Goal: Information Seeking & Learning: Compare options

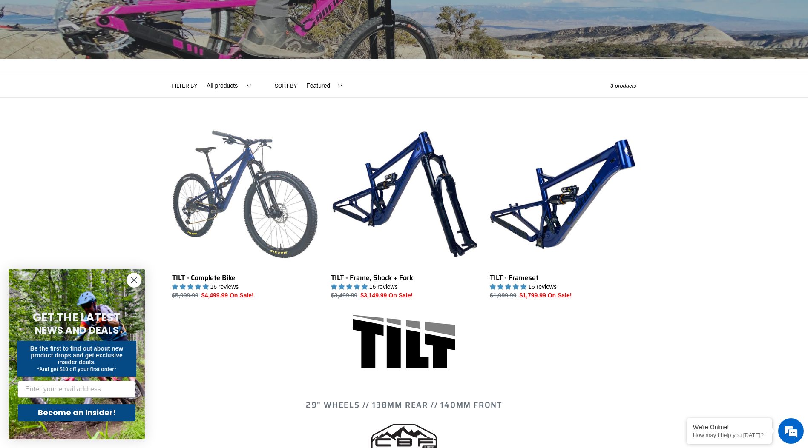
click at [266, 226] on link "TILT - Complete Bike" at bounding box center [245, 210] width 146 height 179
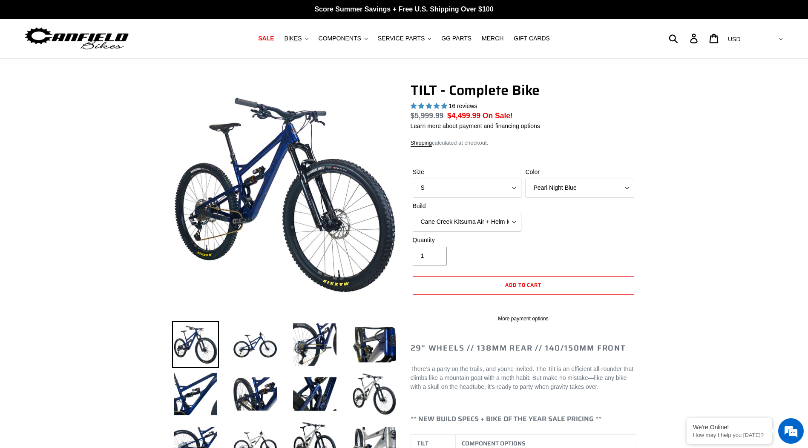
select select "highest-rating"
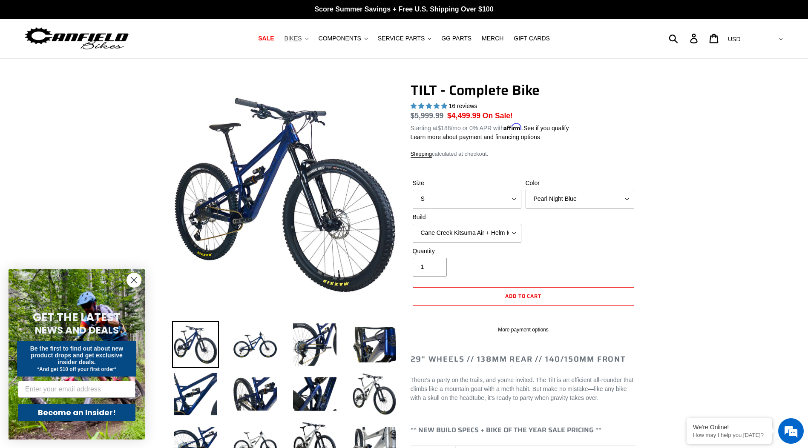
click at [300, 37] on span "BIKES" at bounding box center [292, 38] width 17 height 7
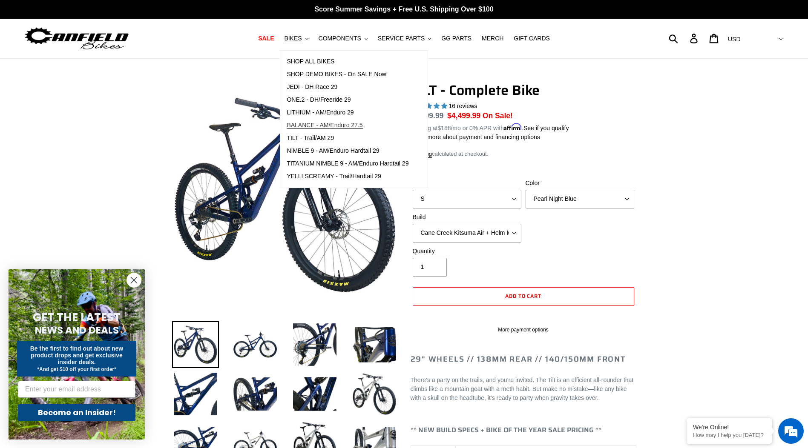
click at [336, 125] on span "BALANCE - AM/Enduro 27.5" at bounding box center [325, 125] width 76 height 7
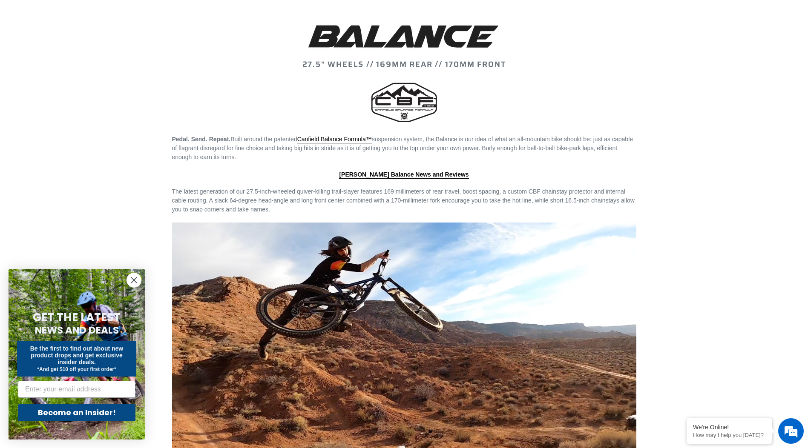
scroll to position [933, 0]
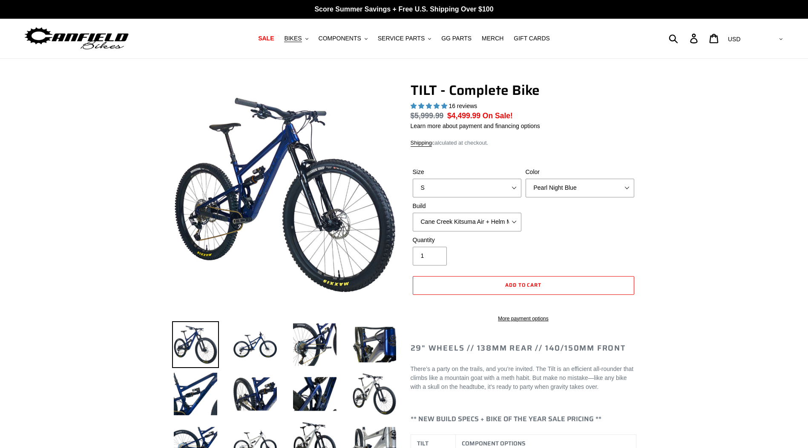
select select "highest-rating"
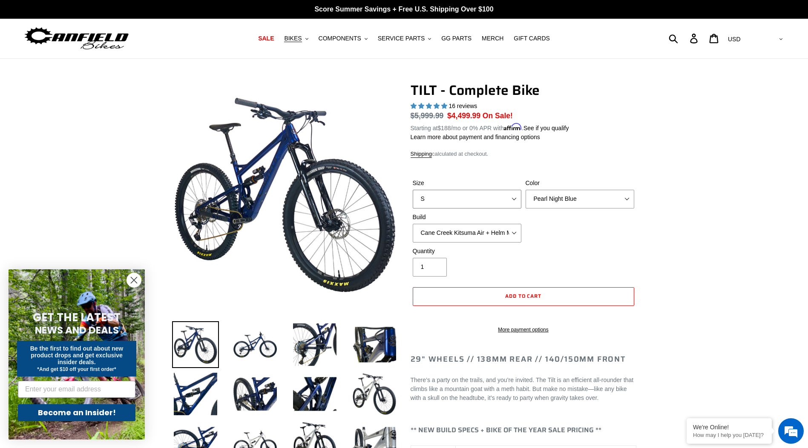
click at [479, 200] on select "S M L" at bounding box center [467, 199] width 109 height 19
select select "M"
click at [413, 190] on select "S M L" at bounding box center [467, 199] width 109 height 19
click at [301, 40] on span "BIKES" at bounding box center [292, 38] width 17 height 7
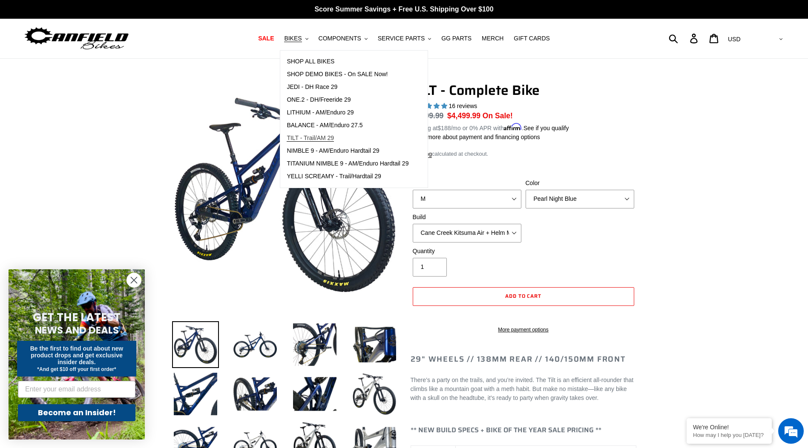
click at [320, 138] on span "TILT - Trail/AM 29" at bounding box center [310, 138] width 47 height 7
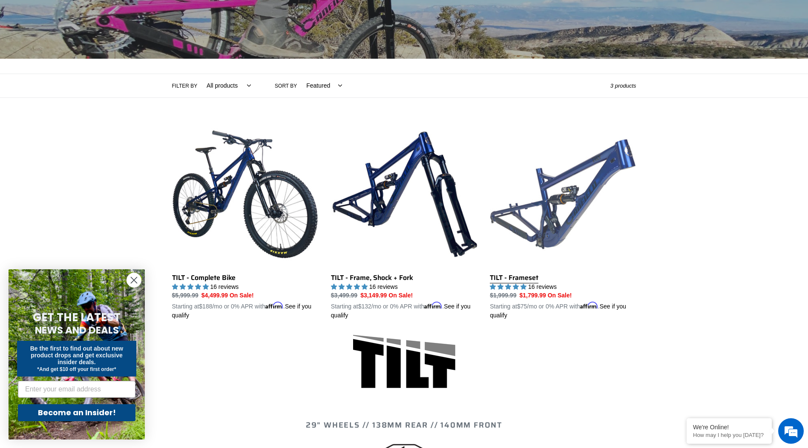
click at [531, 216] on link "TILT - Frameset" at bounding box center [563, 220] width 146 height 199
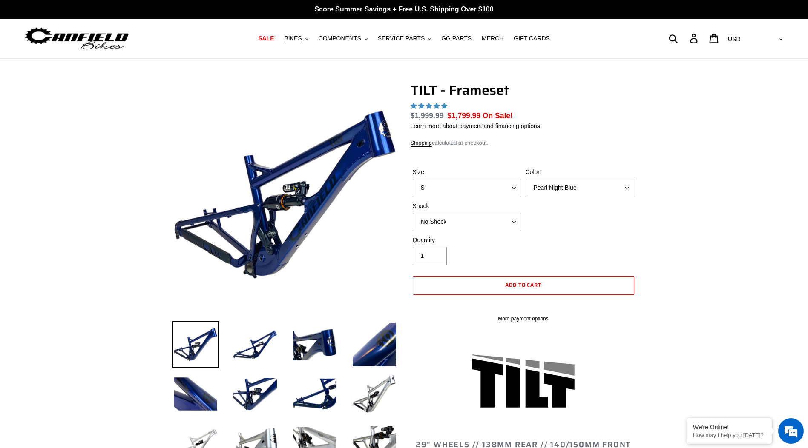
select select "highest-rating"
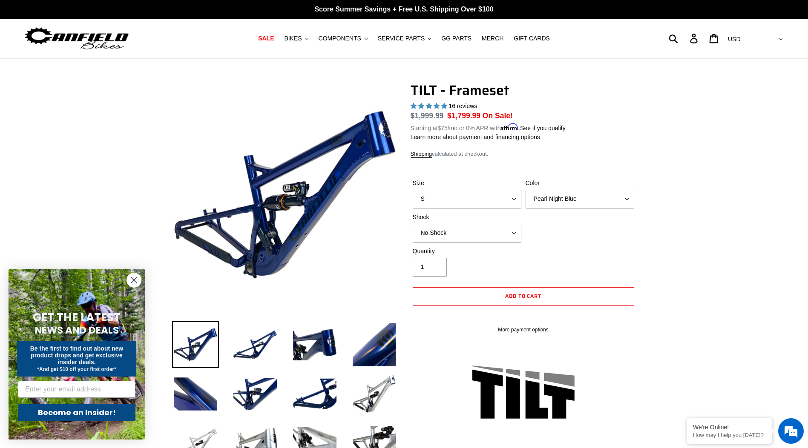
select select "Cane Creek DB Kitsuma Air"
click at [413, 224] on select "No Shock Cane Creek DB Kitsuma Air RockShox Deluxe Ultimate Fox FLOAT X EXT Sto…" at bounding box center [467, 233] width 109 height 19
click at [489, 202] on select "S M L XL" at bounding box center [467, 199] width 109 height 19
select select "M"
click at [413, 190] on select "S M L XL" at bounding box center [467, 199] width 109 height 19
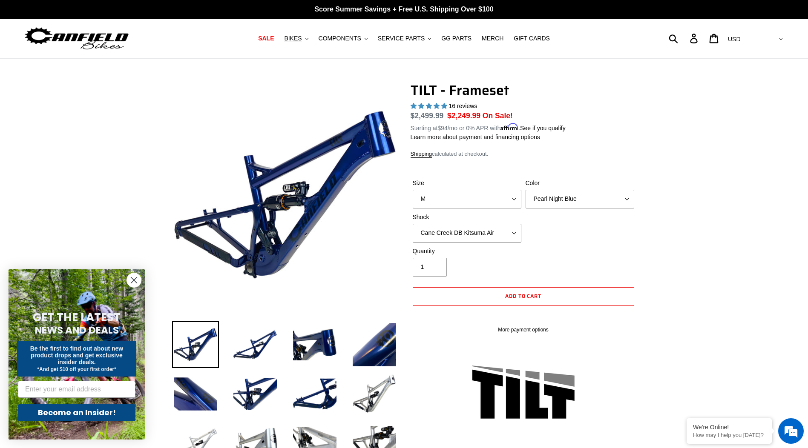
click at [468, 231] on select "No Shock Cane Creek DB Kitsuma Air RockShox Deluxe Ultimate Fox FLOAT X EXT Sto…" at bounding box center [467, 233] width 109 height 19
click at [413, 224] on select "No Shock Cane Creek DB Kitsuma Air RockShox Deluxe Ultimate Fox FLOAT X EXT Sto…" at bounding box center [467, 233] width 109 height 19
click at [467, 231] on select "No Shock Cane Creek DB Kitsuma Air RockShox Deluxe Ultimate Fox FLOAT X EXT Sto…" at bounding box center [467, 233] width 109 height 19
select select "EXT Storia Lok V3"
click at [413, 224] on select "No Shock Cane Creek DB Kitsuma Air RockShox Deluxe Ultimate Fox FLOAT X EXT Sto…" at bounding box center [467, 233] width 109 height 19
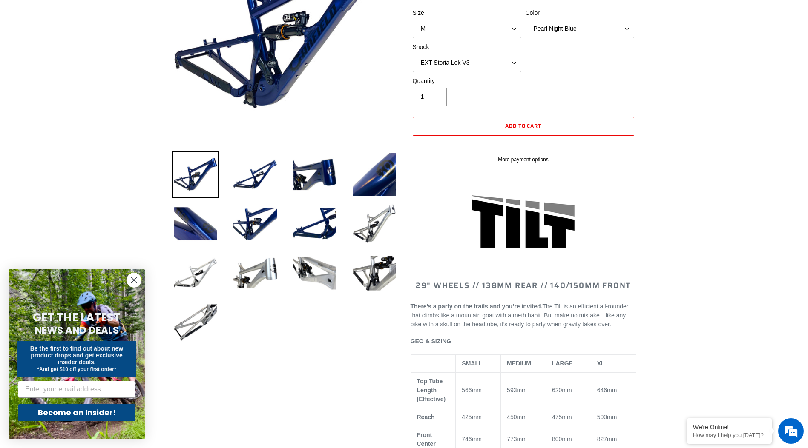
scroll to position [43, 0]
